Goal: Task Accomplishment & Management: Manage account settings

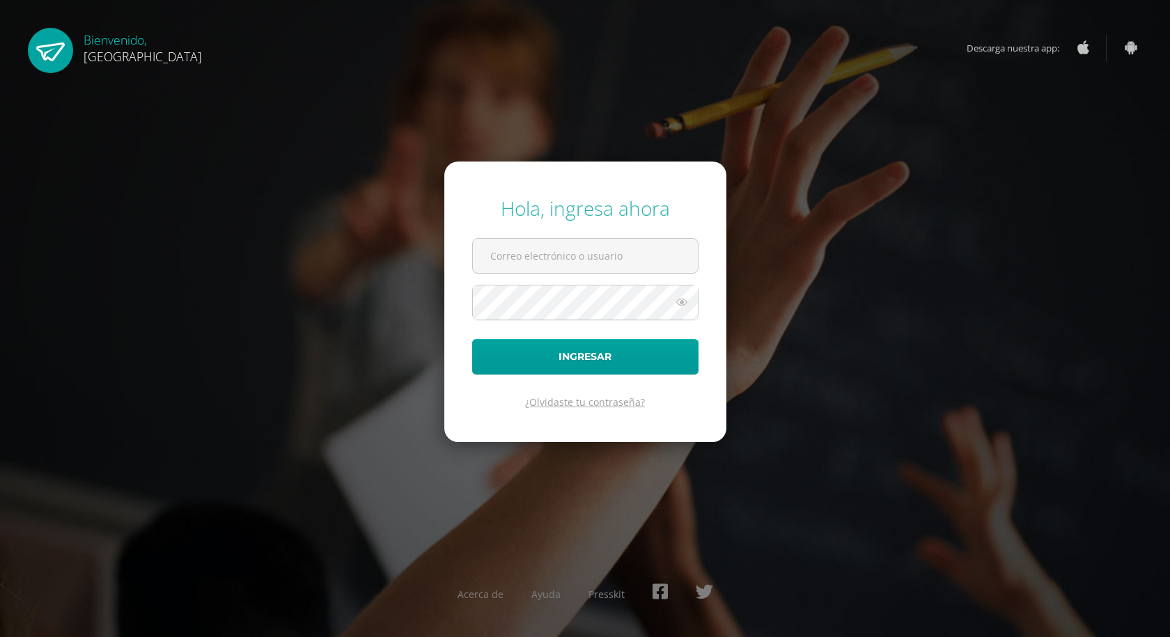
click at [584, 401] on link "¿Olvidaste tu contraseña?" at bounding box center [585, 402] width 120 height 13
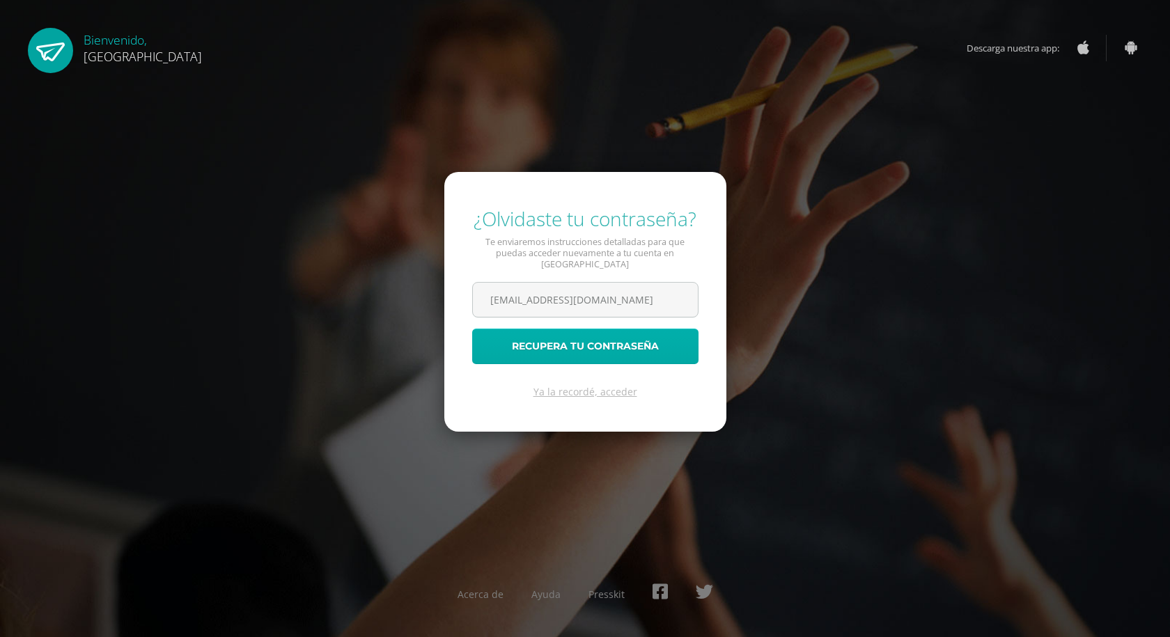
type input "[EMAIL_ADDRESS][DOMAIN_NAME]"
click at [549, 343] on button "Recupera tu contraseña" at bounding box center [585, 347] width 226 height 36
